Goal: Find contact information: Find contact information

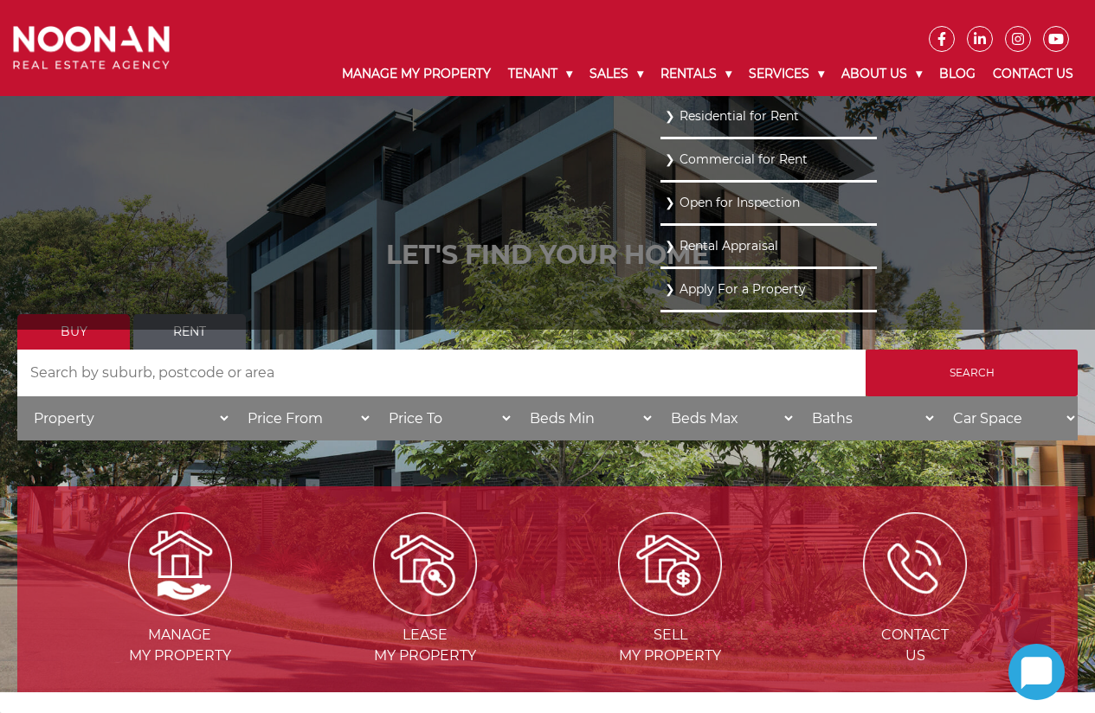
click at [693, 110] on link "Residential for Rent" at bounding box center [769, 116] width 208 height 23
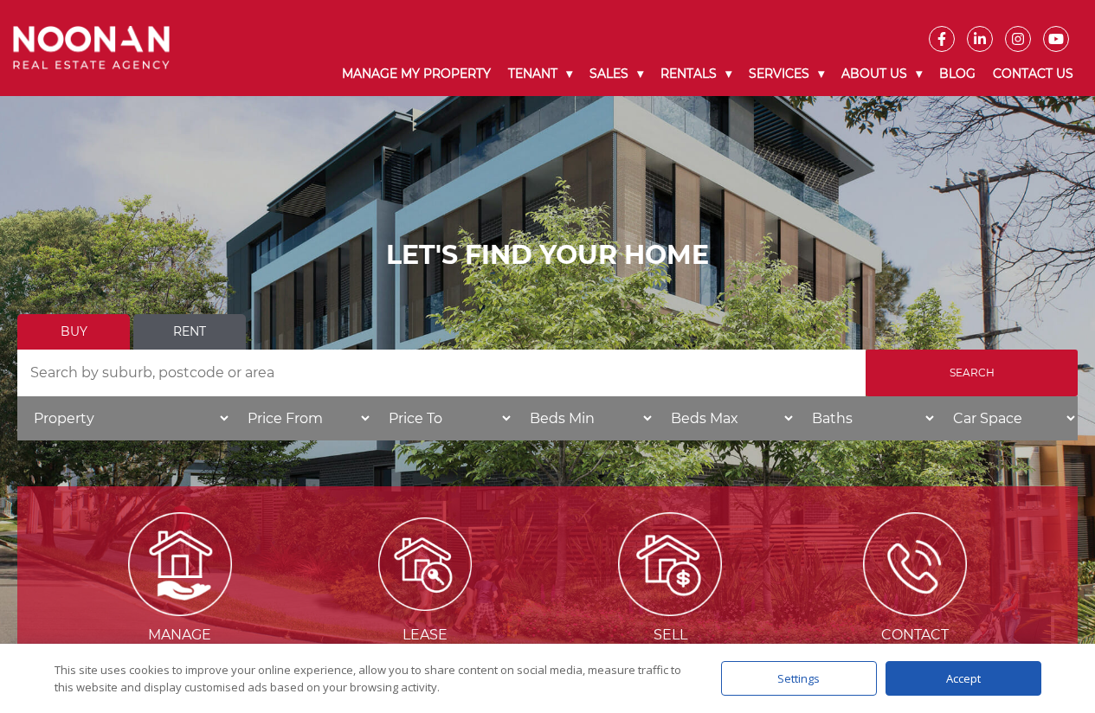
click at [434, 574] on img at bounding box center [424, 564] width 93 height 93
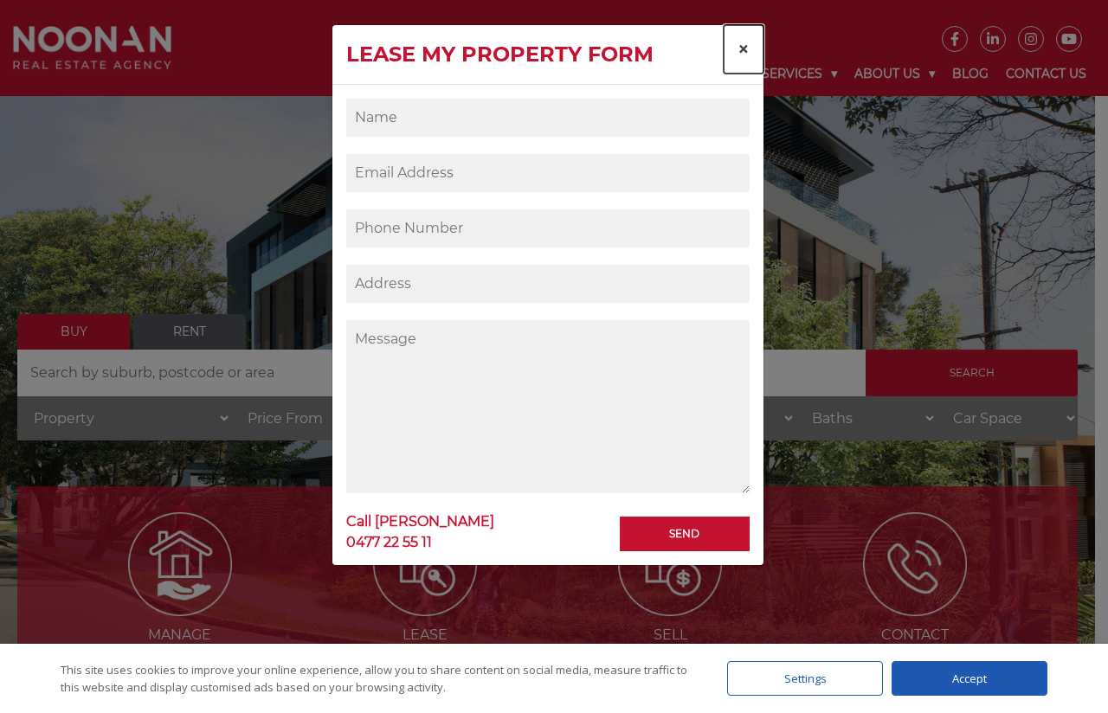
click at [747, 47] on span "×" at bounding box center [743, 48] width 12 height 25
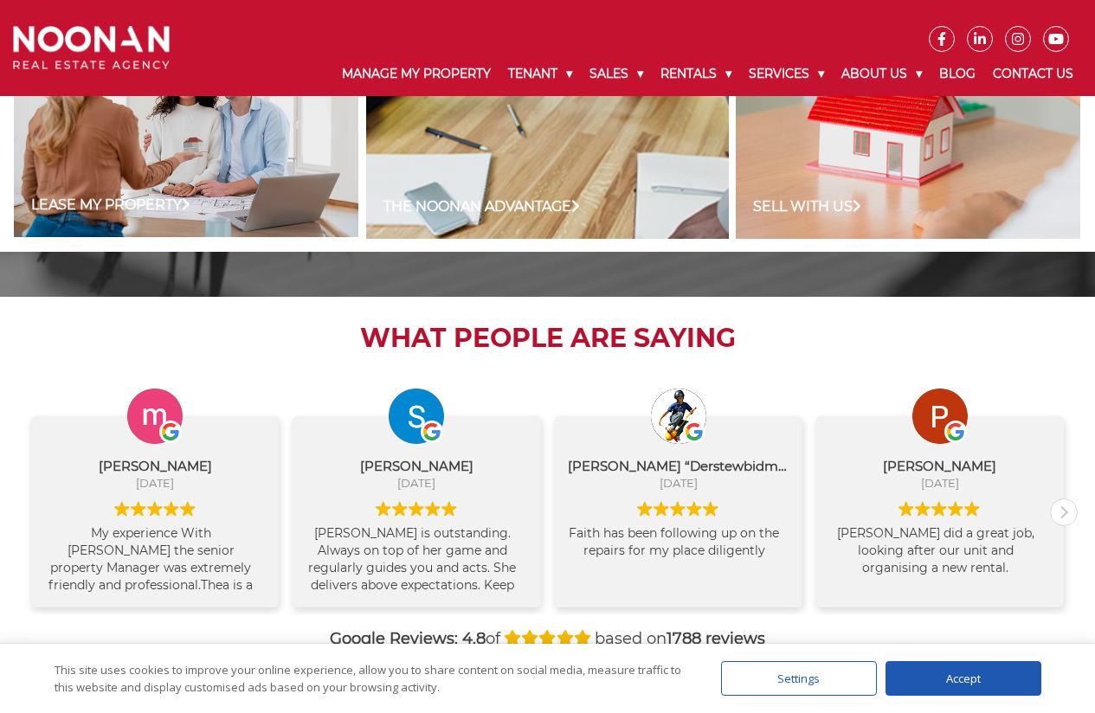
scroll to position [1743, 0]
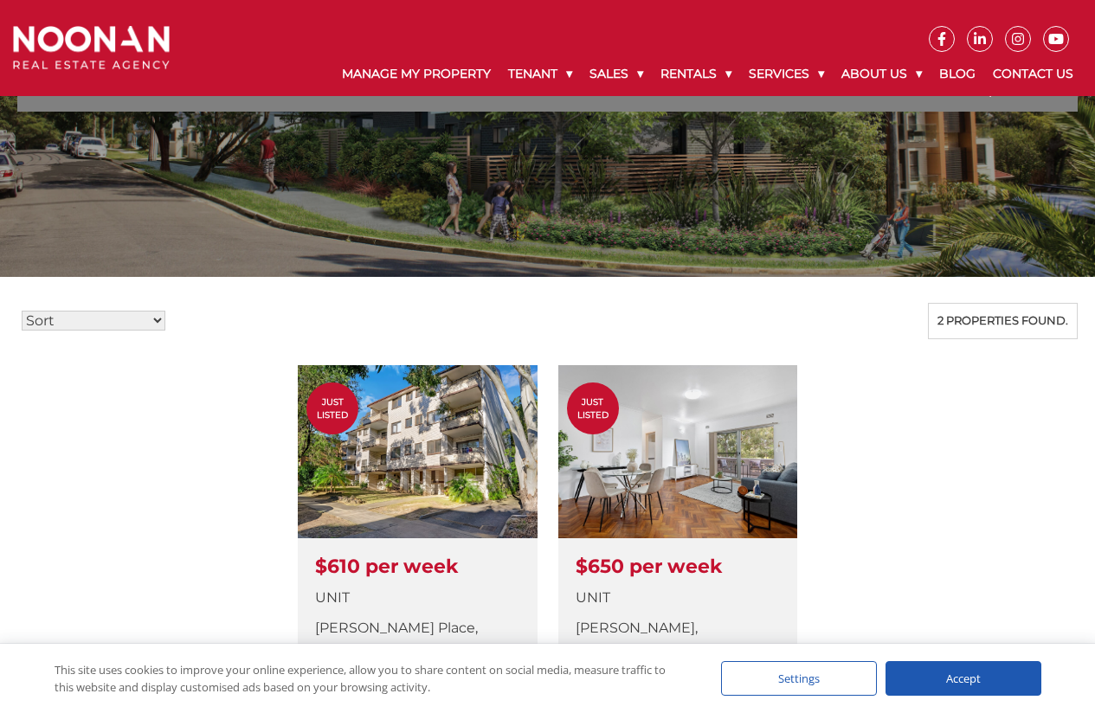
scroll to position [241, 0]
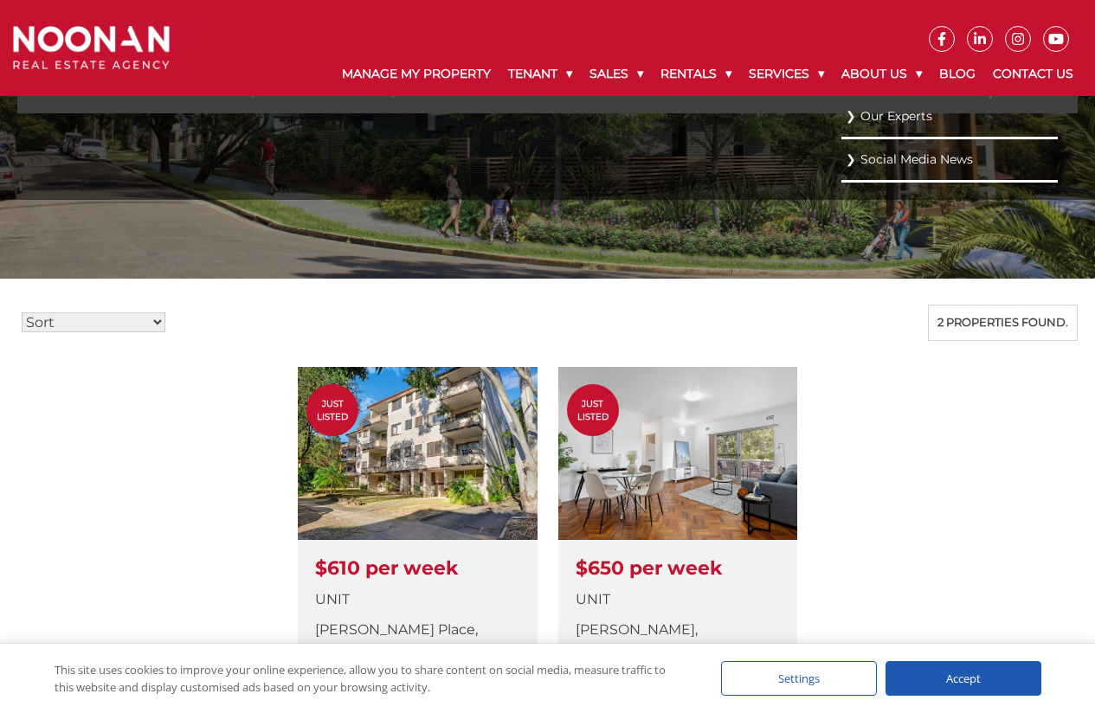
click at [880, 113] on link "Our Experts" at bounding box center [950, 116] width 208 height 23
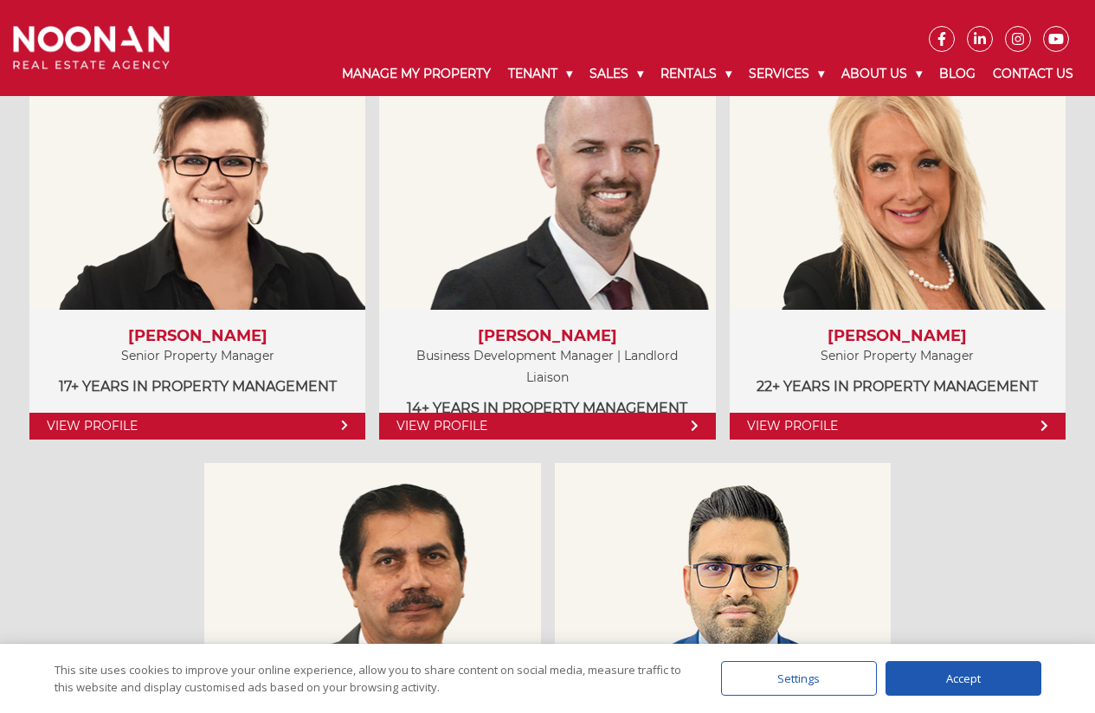
scroll to position [974, 0]
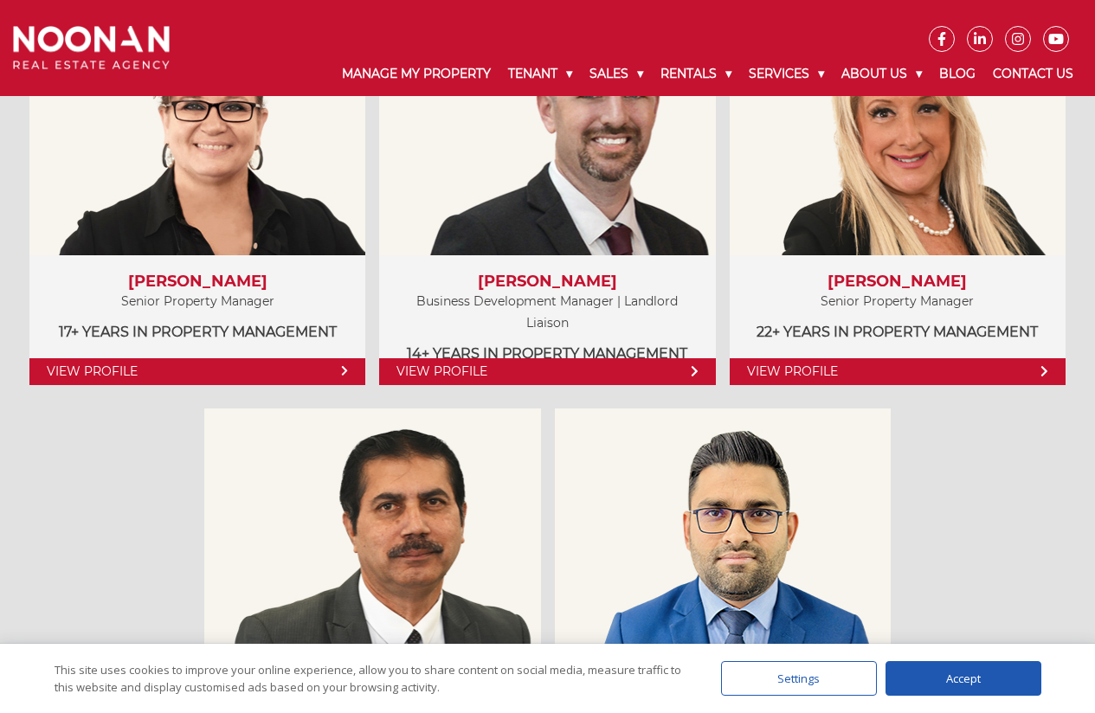
drag, startPoint x: 1097, startPoint y: 40, endPoint x: 1107, endPoint y: 119, distance: 79.4
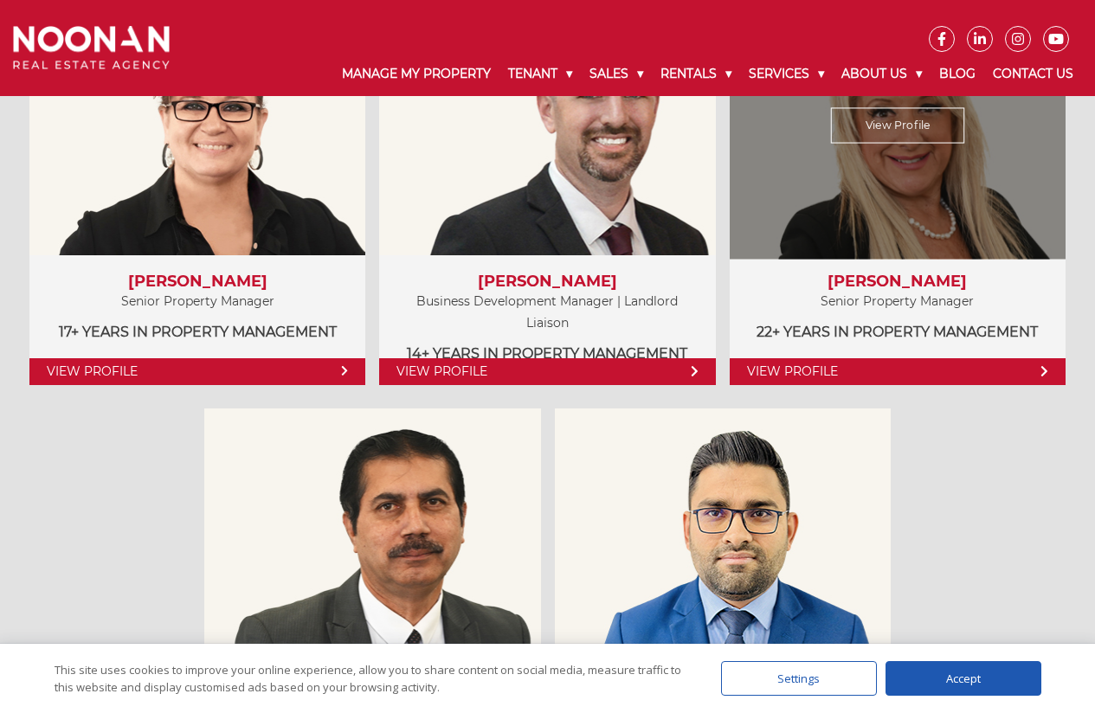
click at [911, 137] on link "View Profile" at bounding box center [898, 124] width 134 height 35
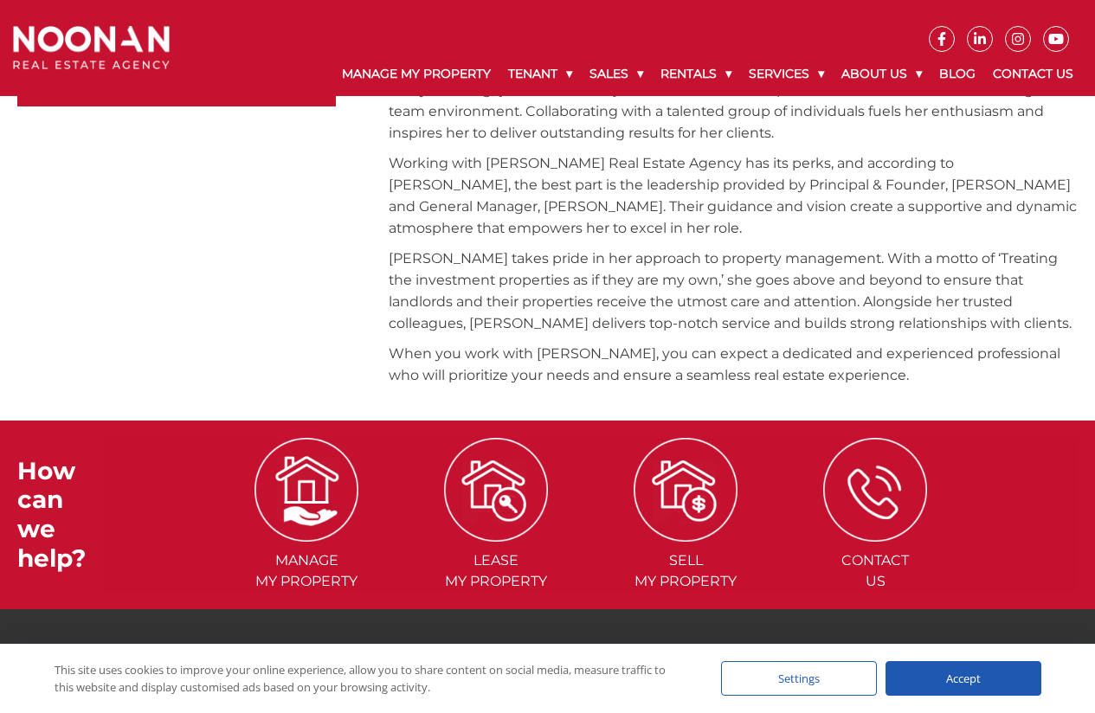
scroll to position [839, 0]
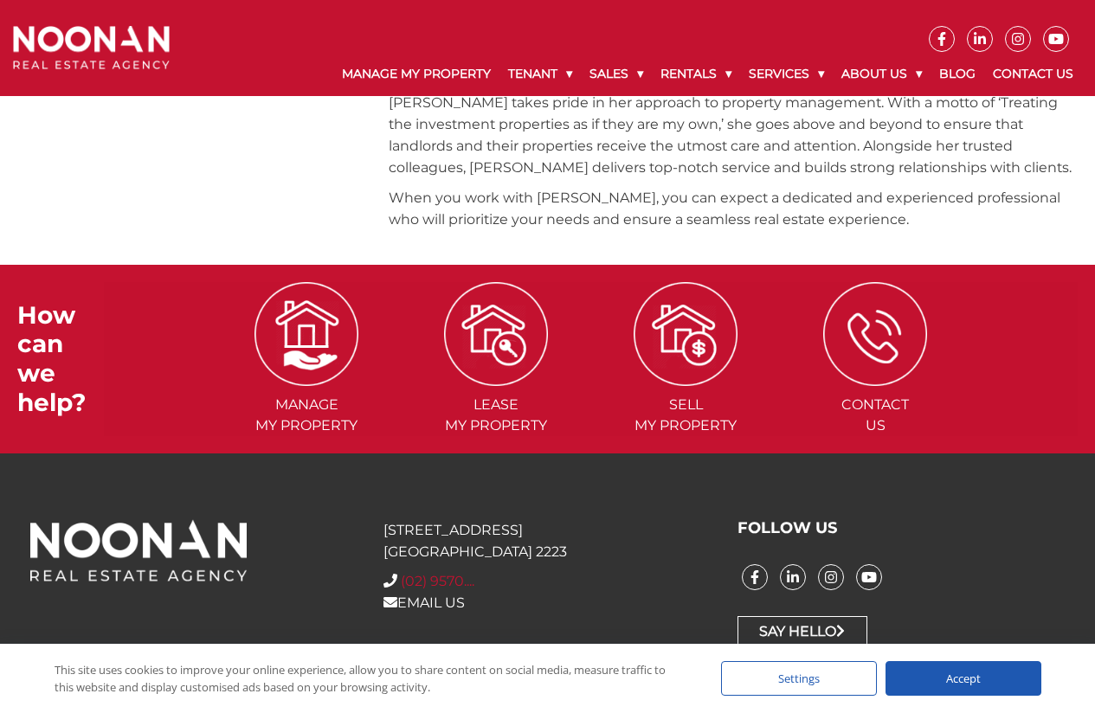
click at [460, 581] on span "(02) 9570...." at bounding box center [438, 581] width 74 height 16
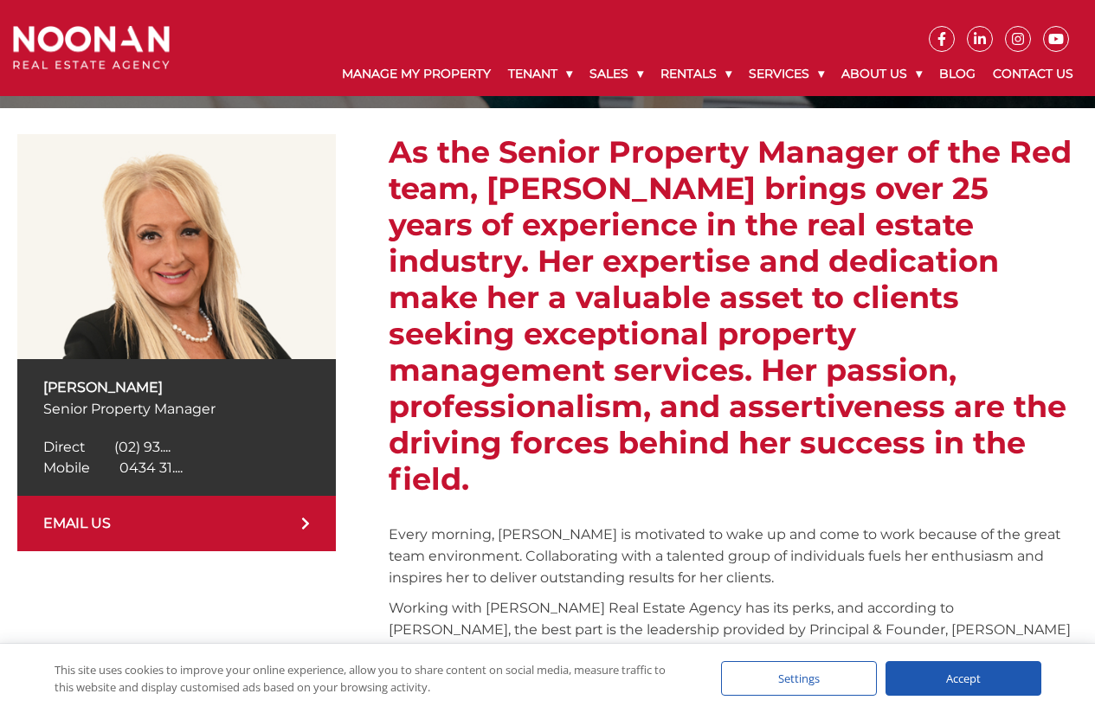
scroll to position [230, 0]
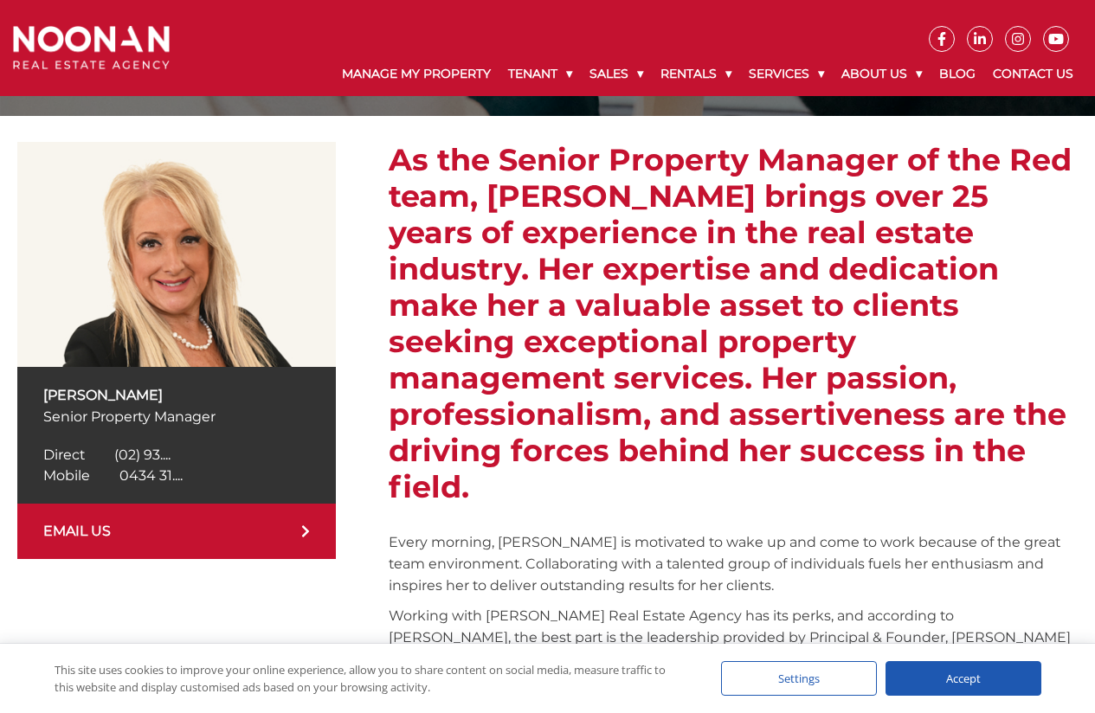
click at [147, 472] on span "0434 31...." at bounding box center [150, 475] width 63 height 16
click at [159, 457] on span "(02) 93...." at bounding box center [142, 455] width 56 height 16
click at [1016, 64] on link "Contact Us" at bounding box center [1033, 74] width 98 height 45
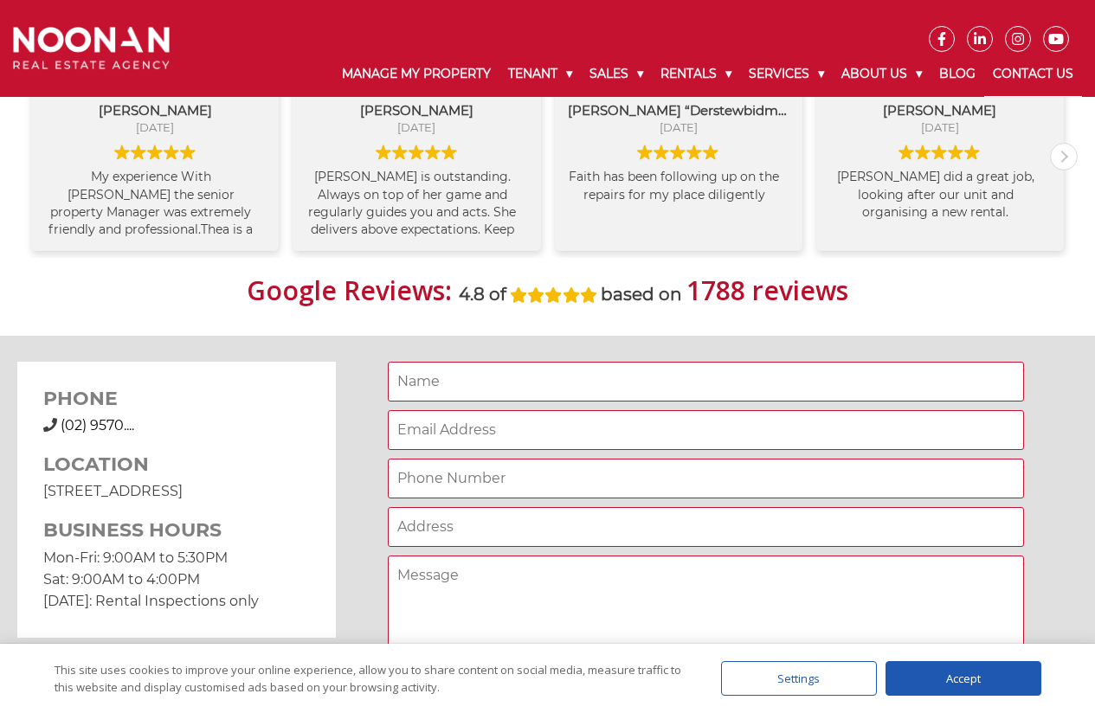
scroll to position [1188, 0]
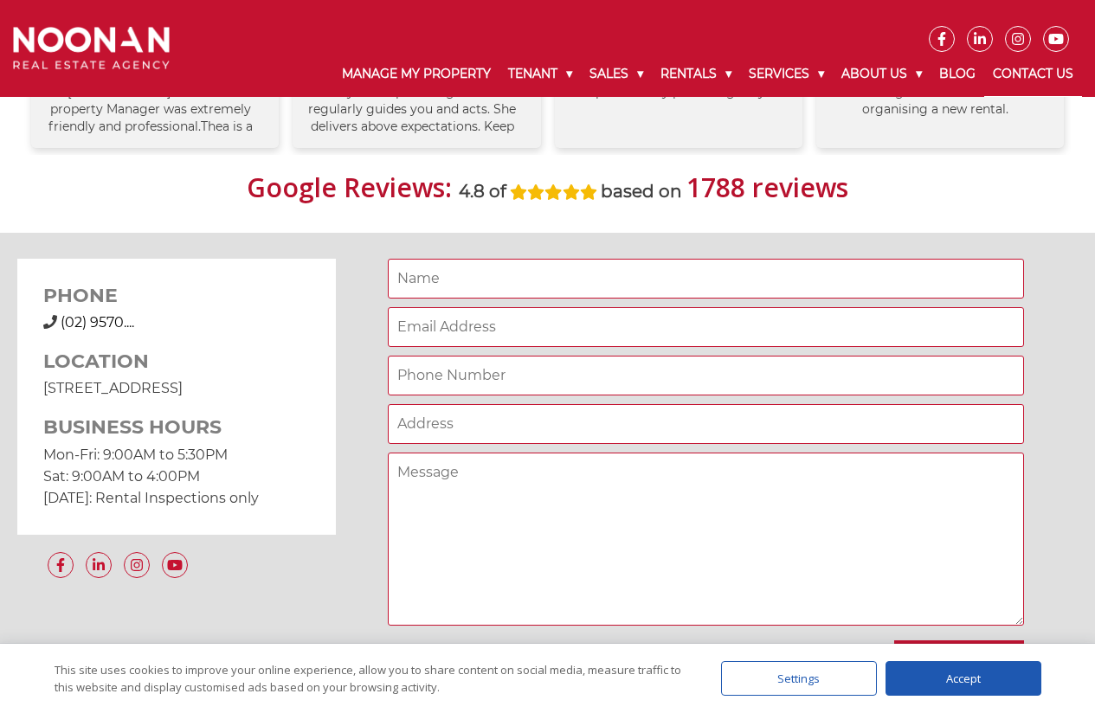
click at [93, 323] on span "(02) 9570...." at bounding box center [98, 322] width 74 height 16
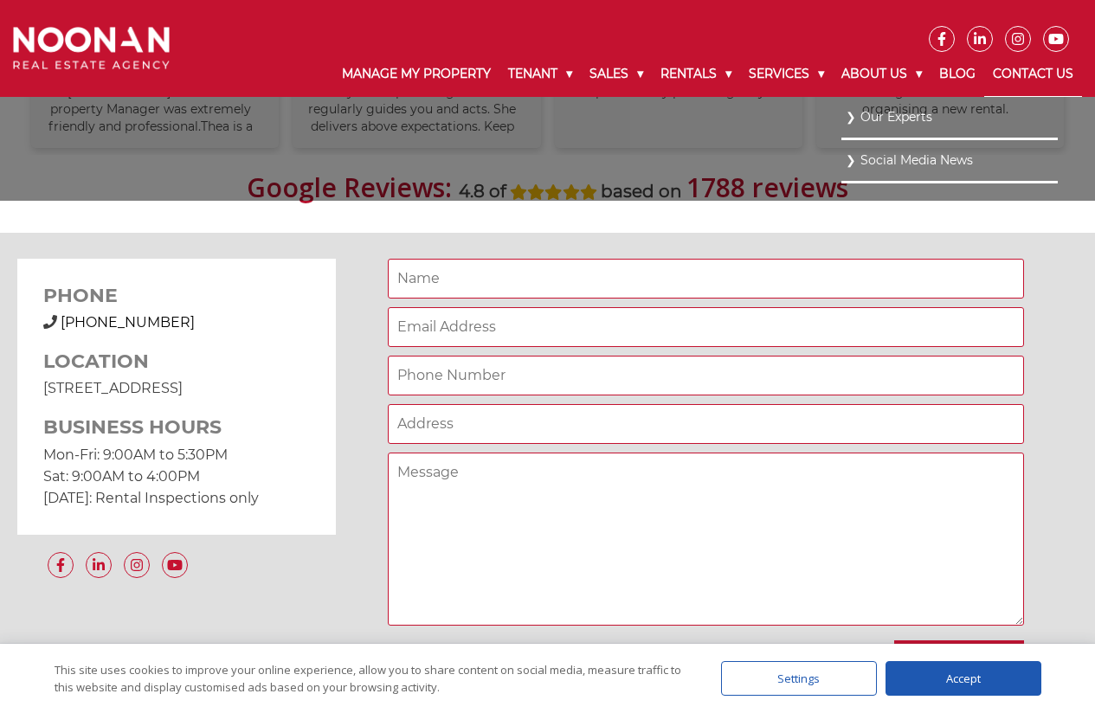
click at [871, 111] on link "Our Experts" at bounding box center [950, 117] width 208 height 23
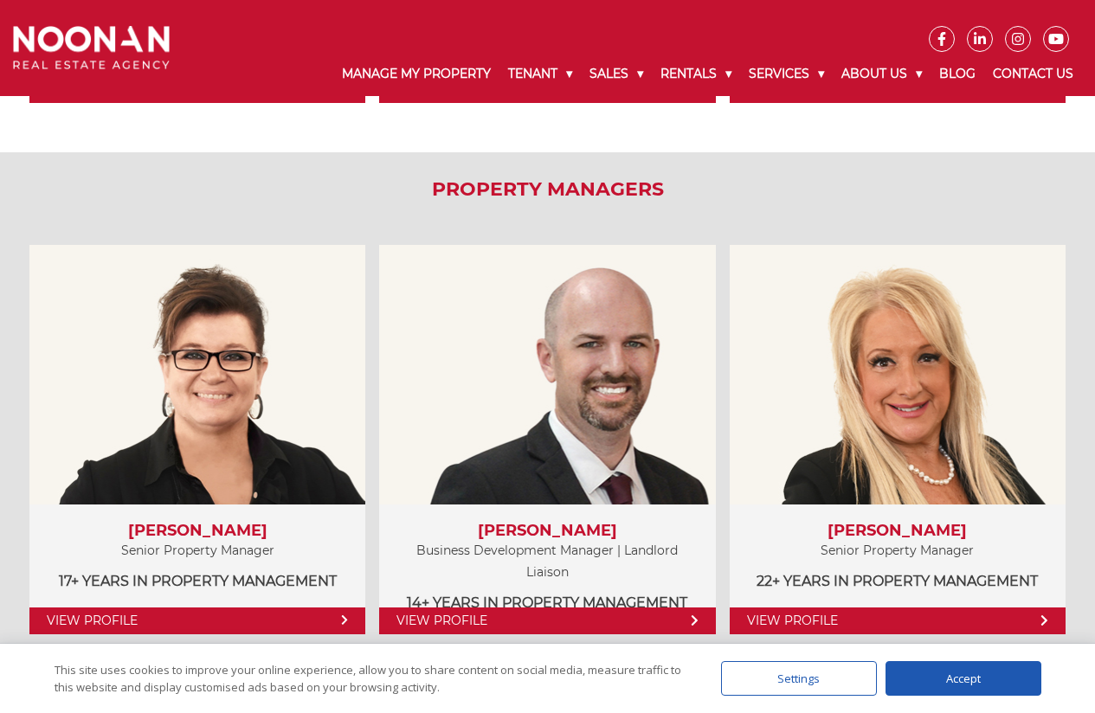
scroll to position [757, 0]
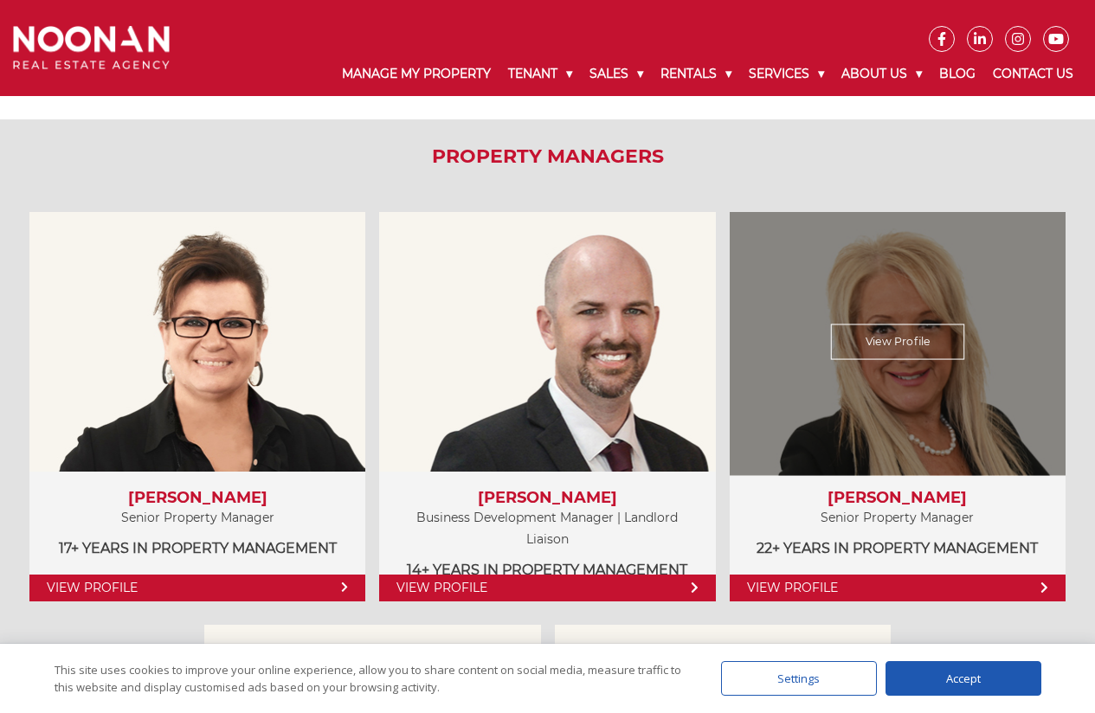
click at [786, 583] on link "View Profile" at bounding box center [898, 588] width 336 height 27
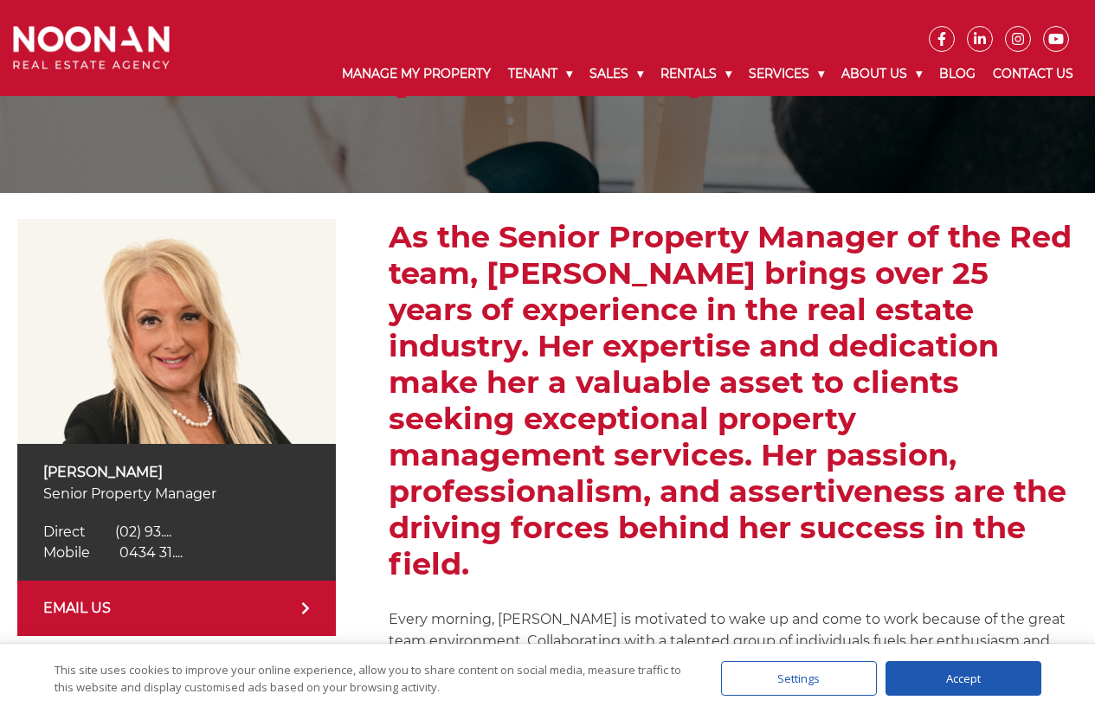
scroll to position [156, 0]
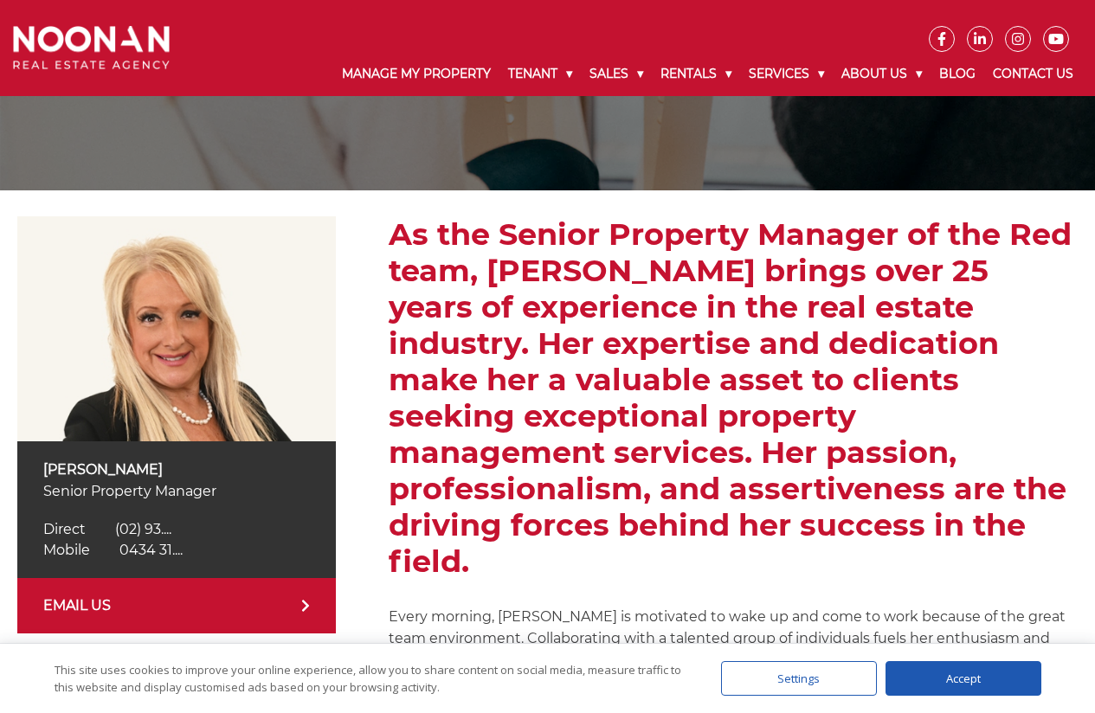
click at [138, 520] on div "Direct (02) 9330 6830 Direct (02) 93...." at bounding box center [176, 529] width 267 height 21
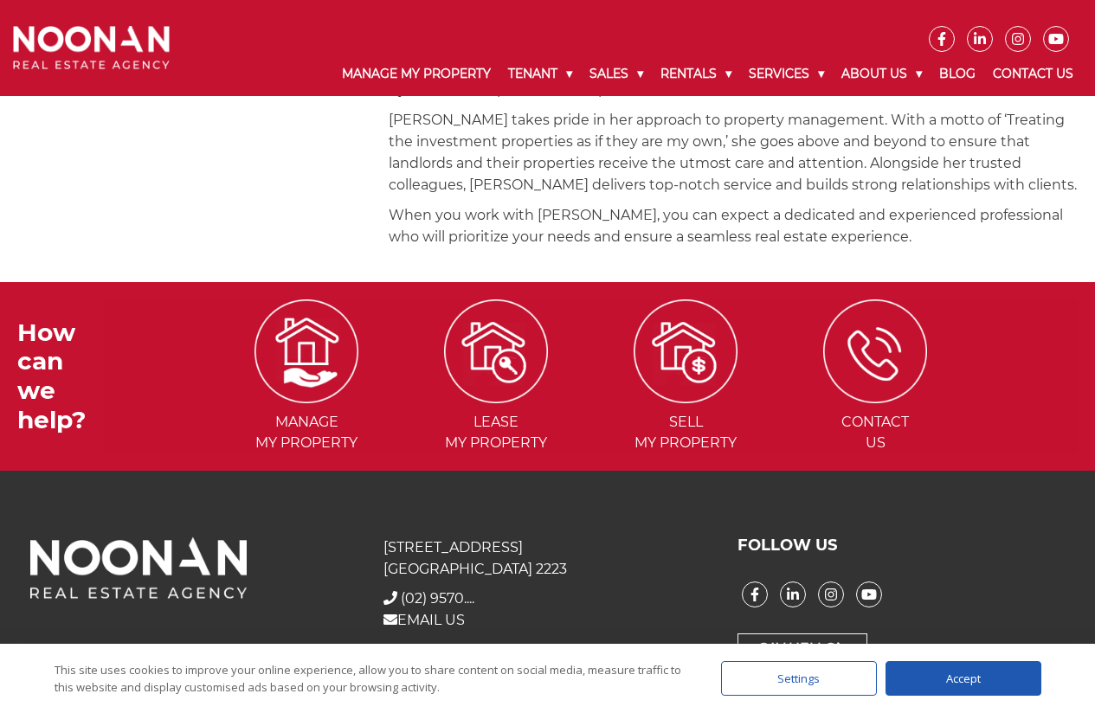
scroll to position [839, 0]
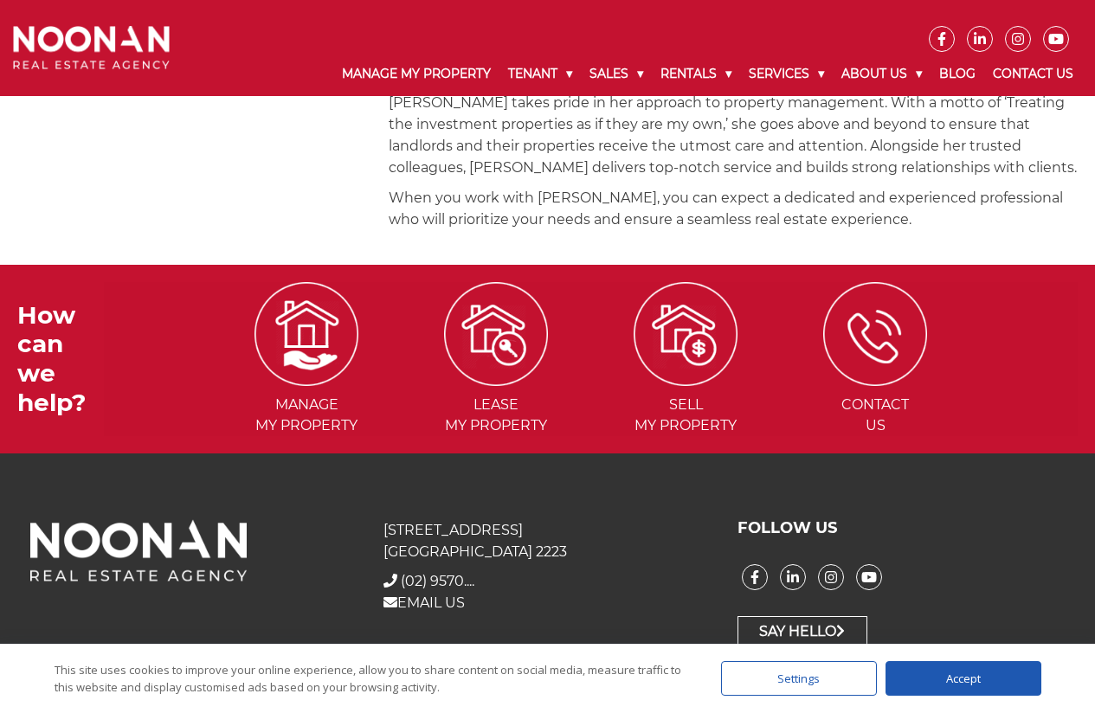
click at [338, 586] on div at bounding box center [193, 583] width 353 height 128
